Goal: Transaction & Acquisition: Download file/media

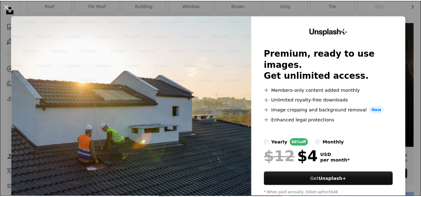
scroll to position [145, 0]
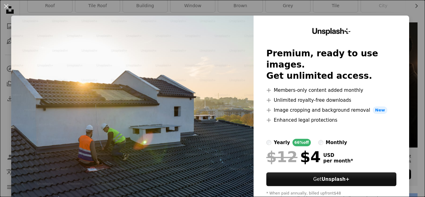
click at [292, 6] on div "An X shape Unsplash+ Premium, ready to use images. Get unlimited access. A plus…" at bounding box center [212, 98] width 425 height 197
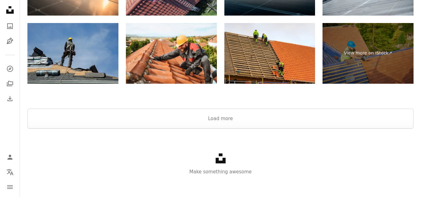
scroll to position [1060, 0]
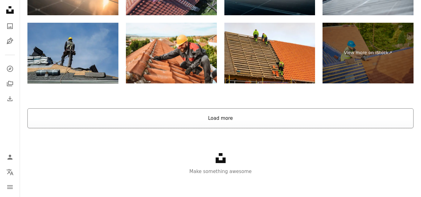
click at [222, 121] on button "Load more" at bounding box center [220, 118] width 386 height 20
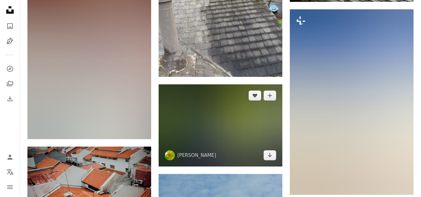
scroll to position [1759, 0]
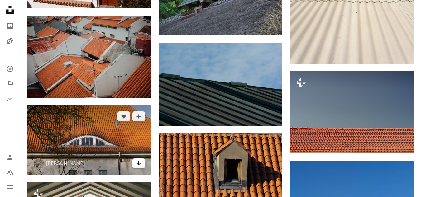
click at [139, 167] on icon "Arrow pointing down" at bounding box center [138, 162] width 5 height 7
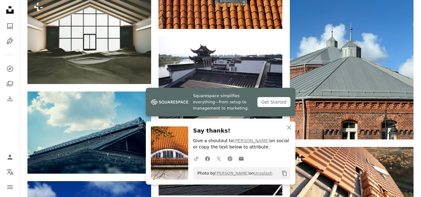
scroll to position [1945, 0]
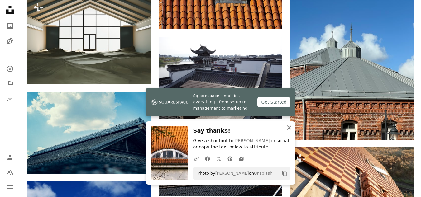
click at [290, 127] on icon "An X shape" at bounding box center [288, 127] width 7 height 7
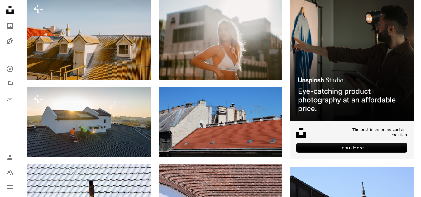
scroll to position [0, 0]
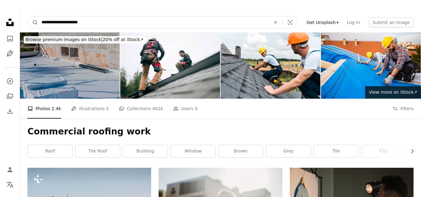
click at [89, 22] on input "**********" at bounding box center [153, 23] width 230 height 12
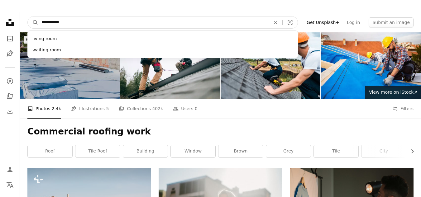
type input "**********"
click at [28, 17] on button "A magnifying glass" at bounding box center [33, 23] width 11 height 12
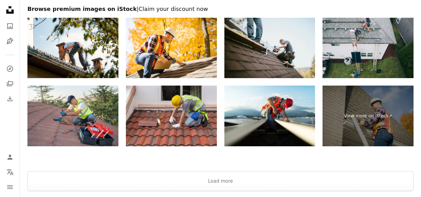
scroll to position [1065, 0]
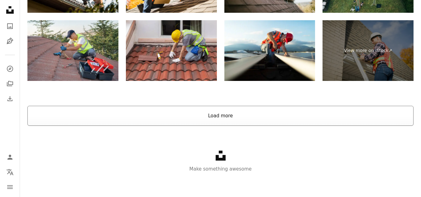
click at [216, 107] on button "Load more" at bounding box center [220, 116] width 386 height 20
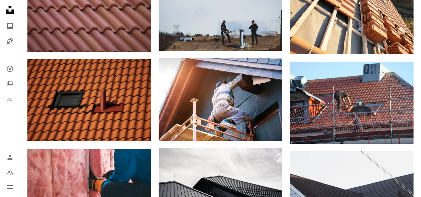
scroll to position [0, 0]
